Goal: Task Accomplishment & Management: Manage account settings

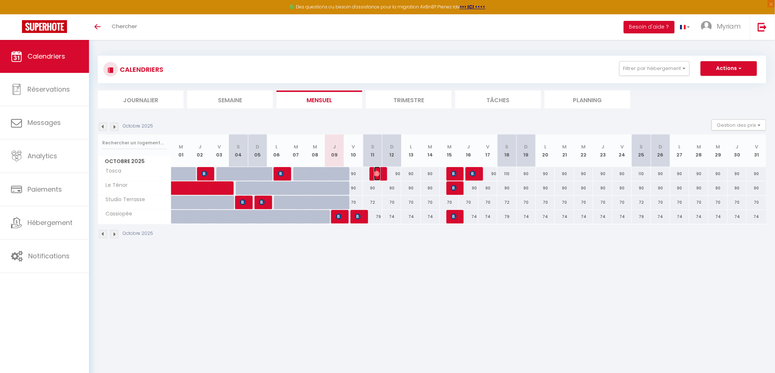
click at [376, 174] on img at bounding box center [377, 174] width 6 height 6
select select "OK"
select select "0"
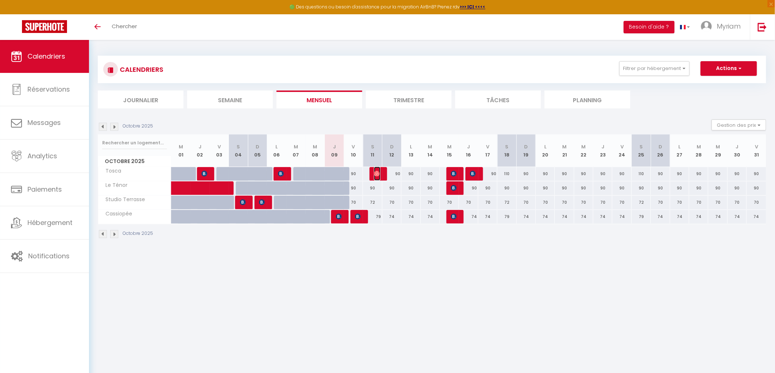
select select "1"
select select
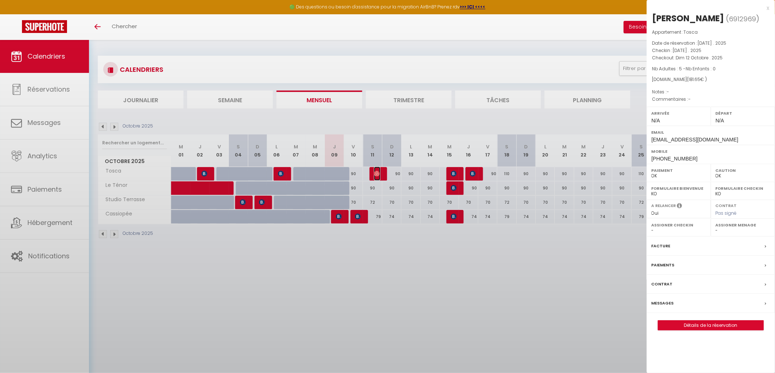
select select "1262"
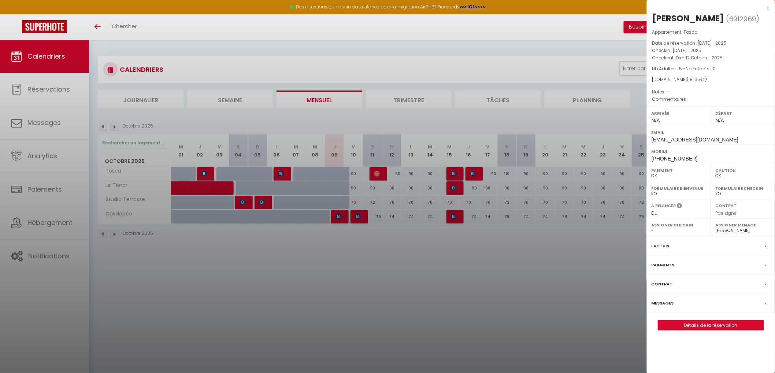
click at [376, 215] on div at bounding box center [387, 186] width 775 height 373
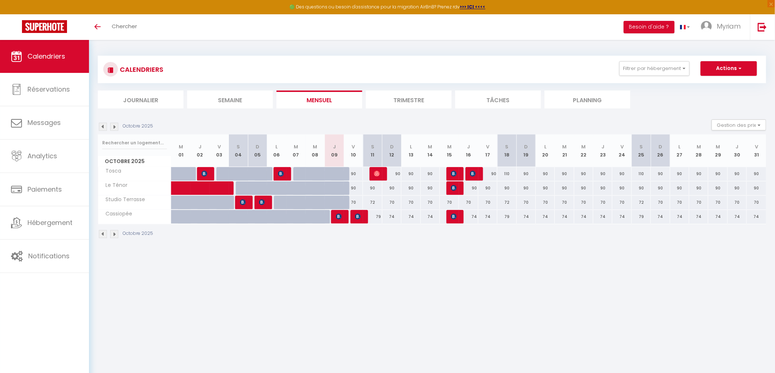
click at [377, 215] on div "79" at bounding box center [372, 217] width 19 height 14
type input "79"
type input "[DATE]"
type input "Dim 12 Octobre 2025"
